Goal: Information Seeking & Learning: Understand process/instructions

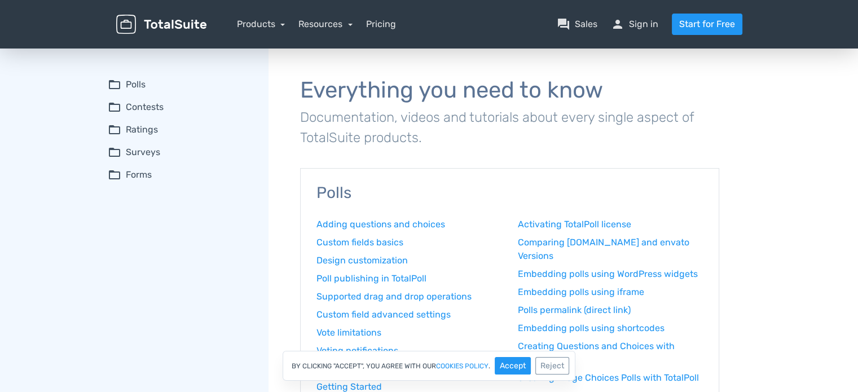
click at [161, 109] on summary "folder_open Contests" at bounding box center [180, 107] width 145 height 14
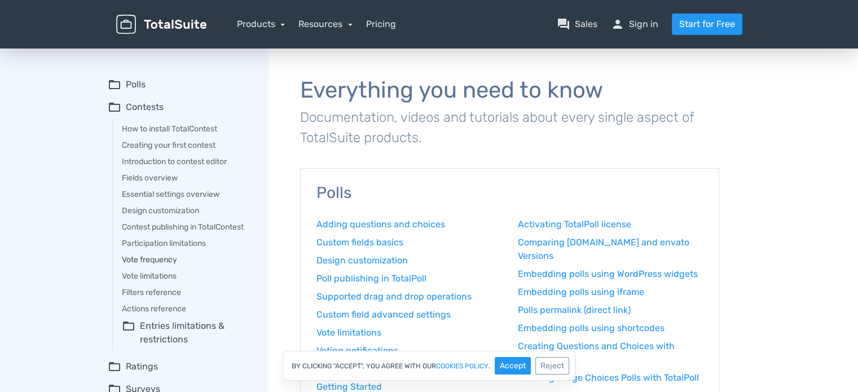
click at [162, 261] on link "Vote frequency" at bounding box center [187, 260] width 131 height 12
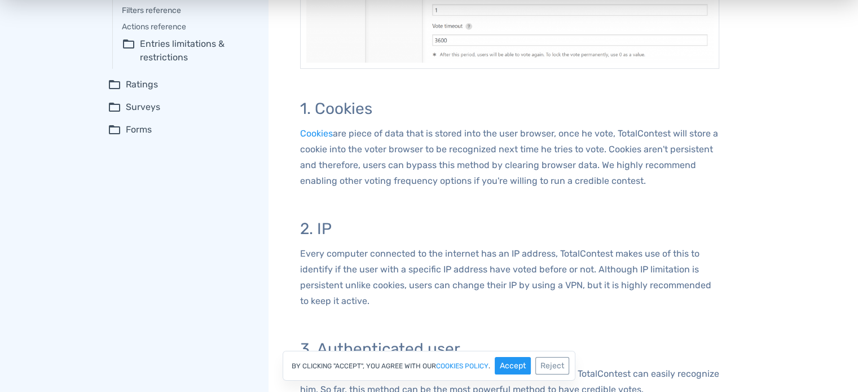
scroll to position [395, 0]
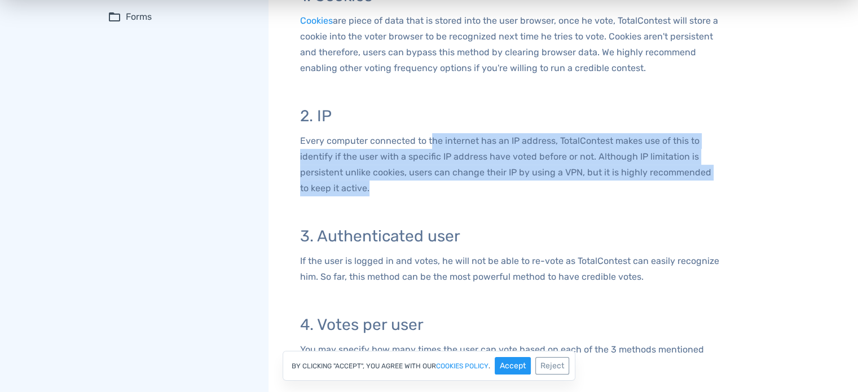
drag, startPoint x: 430, startPoint y: 139, endPoint x: 384, endPoint y: 187, distance: 66.6
click at [384, 187] on p "Every computer connected to the internet has an IP address, TotalContest makes …" at bounding box center [509, 164] width 419 height 63
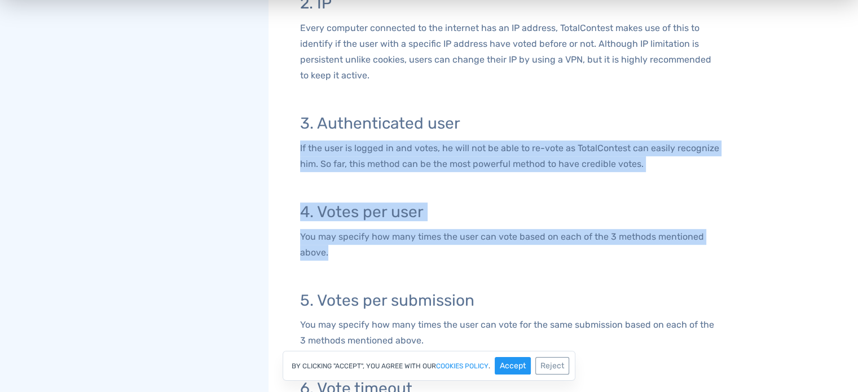
drag, startPoint x: 298, startPoint y: 151, endPoint x: 451, endPoint y: 258, distance: 186.9
click at [451, 258] on div "Vote frequency Thanks to TotalContest multi-layered techniques, you can set how…" at bounding box center [509, 74] width 451 height 1040
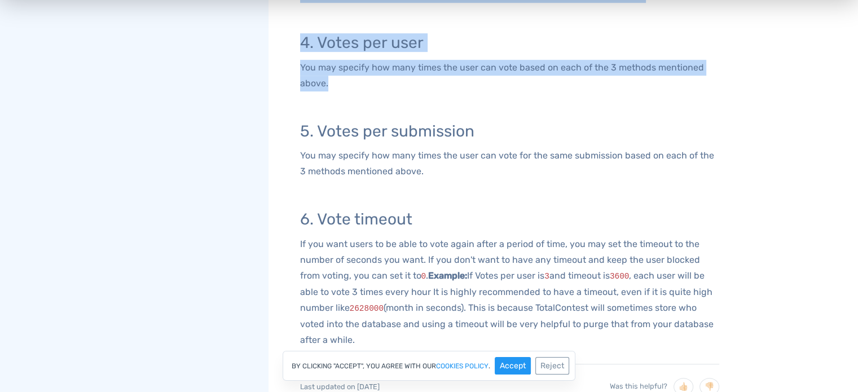
scroll to position [846, 0]
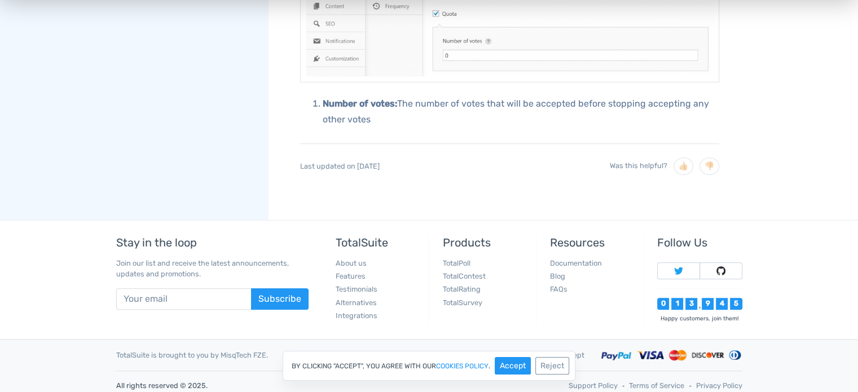
scroll to position [1078, 0]
